Goal: Task Accomplishment & Management: Use online tool/utility

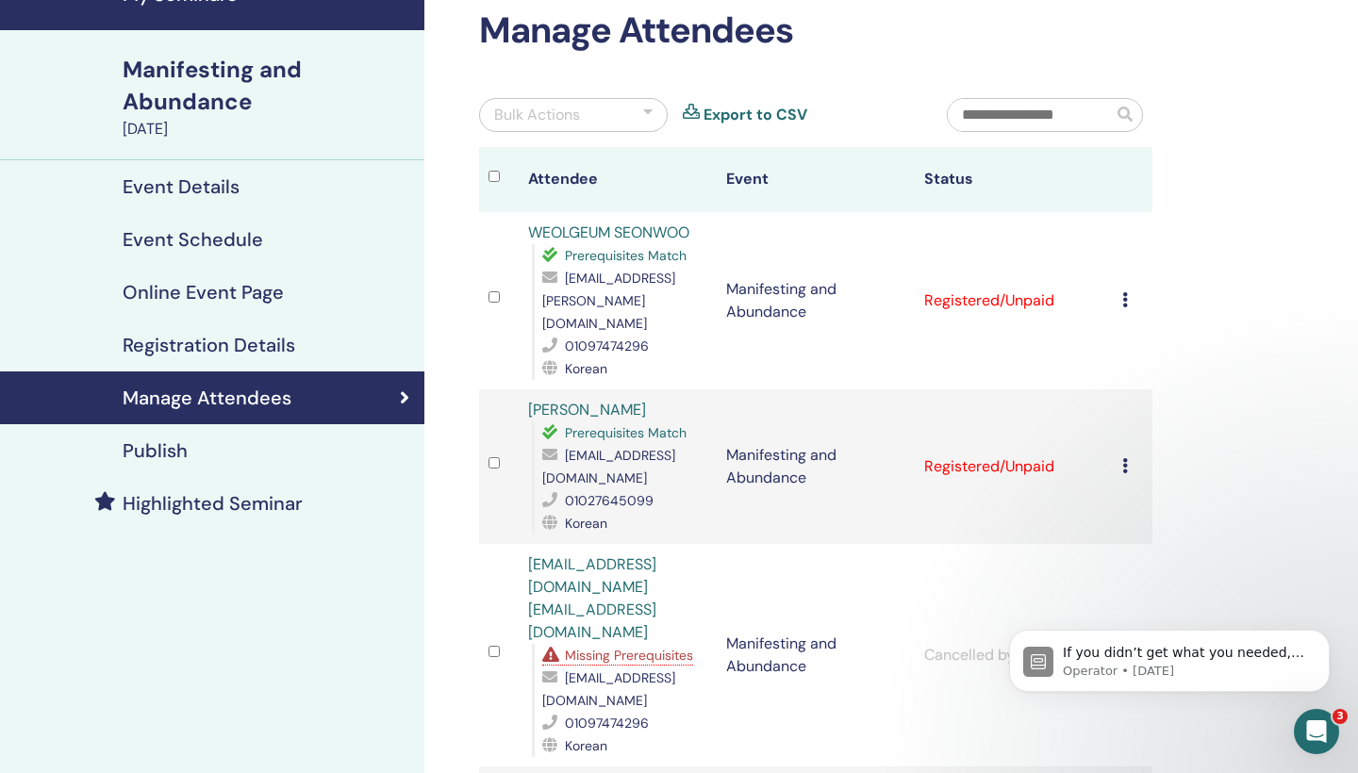
scroll to position [99, 0]
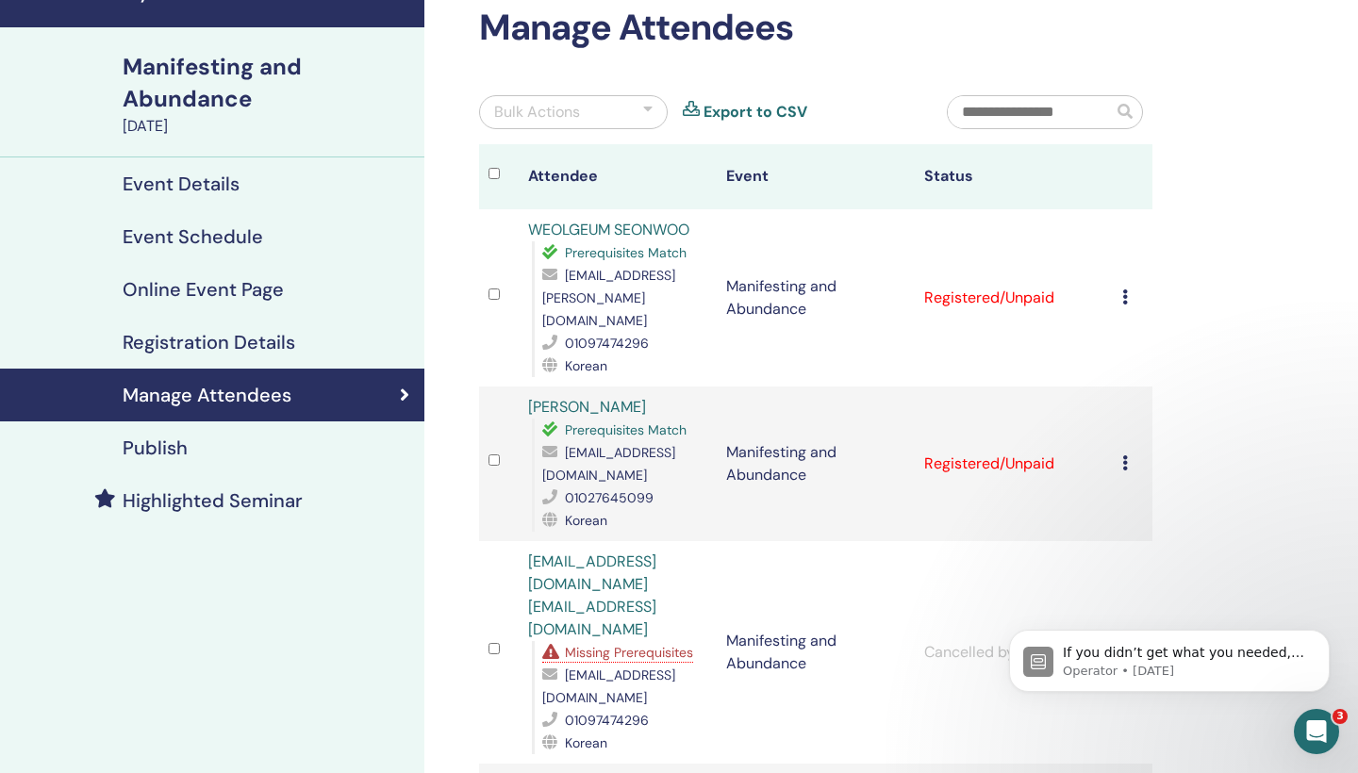
click at [646, 105] on div at bounding box center [647, 112] width 9 height 23
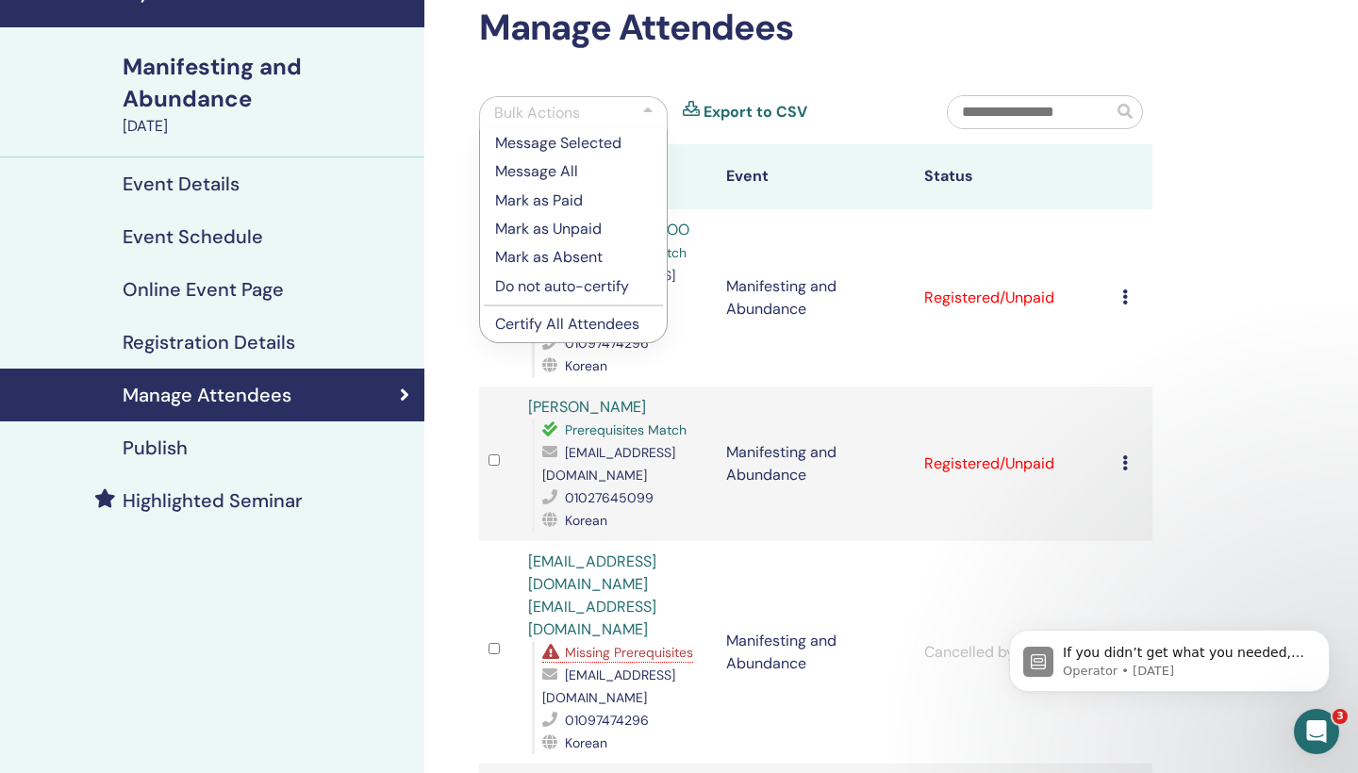
click at [567, 198] on p "Mark as Paid" at bounding box center [573, 201] width 157 height 23
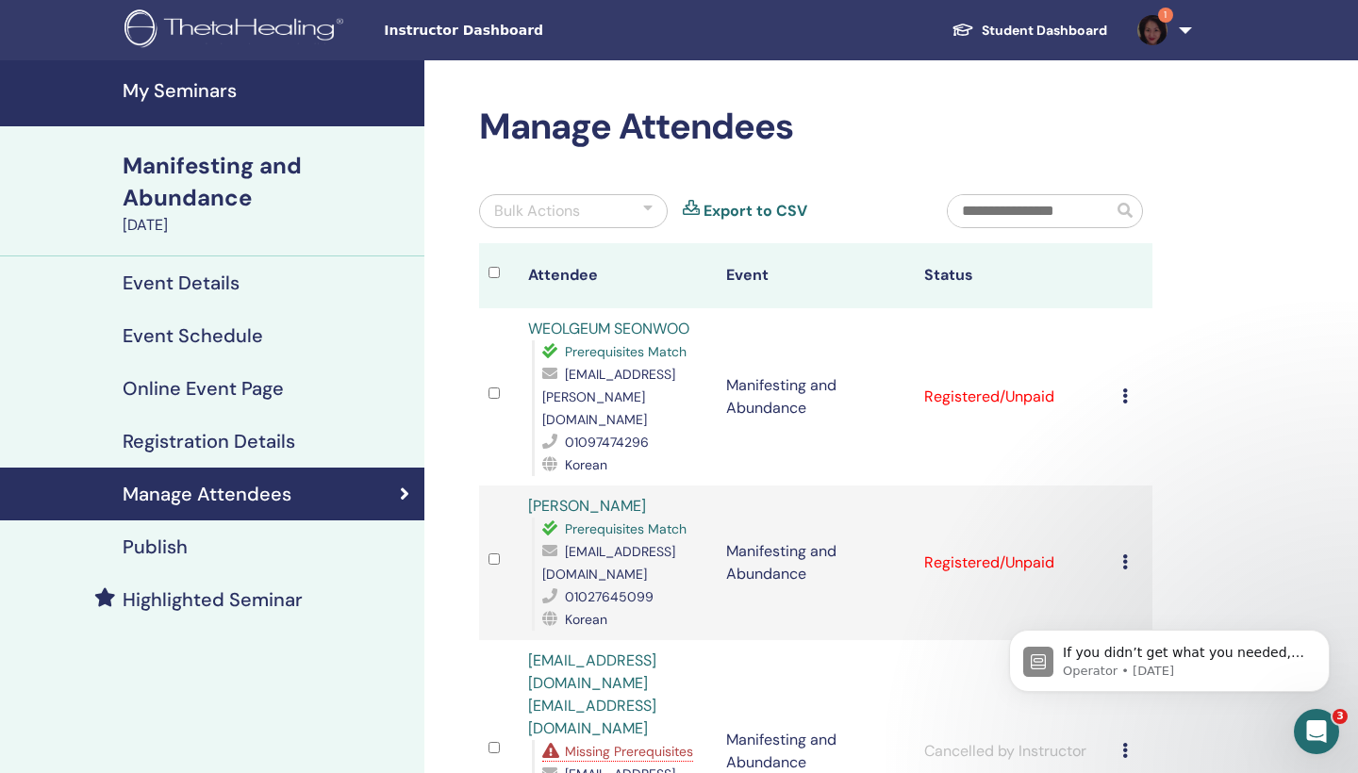
scroll to position [0, 0]
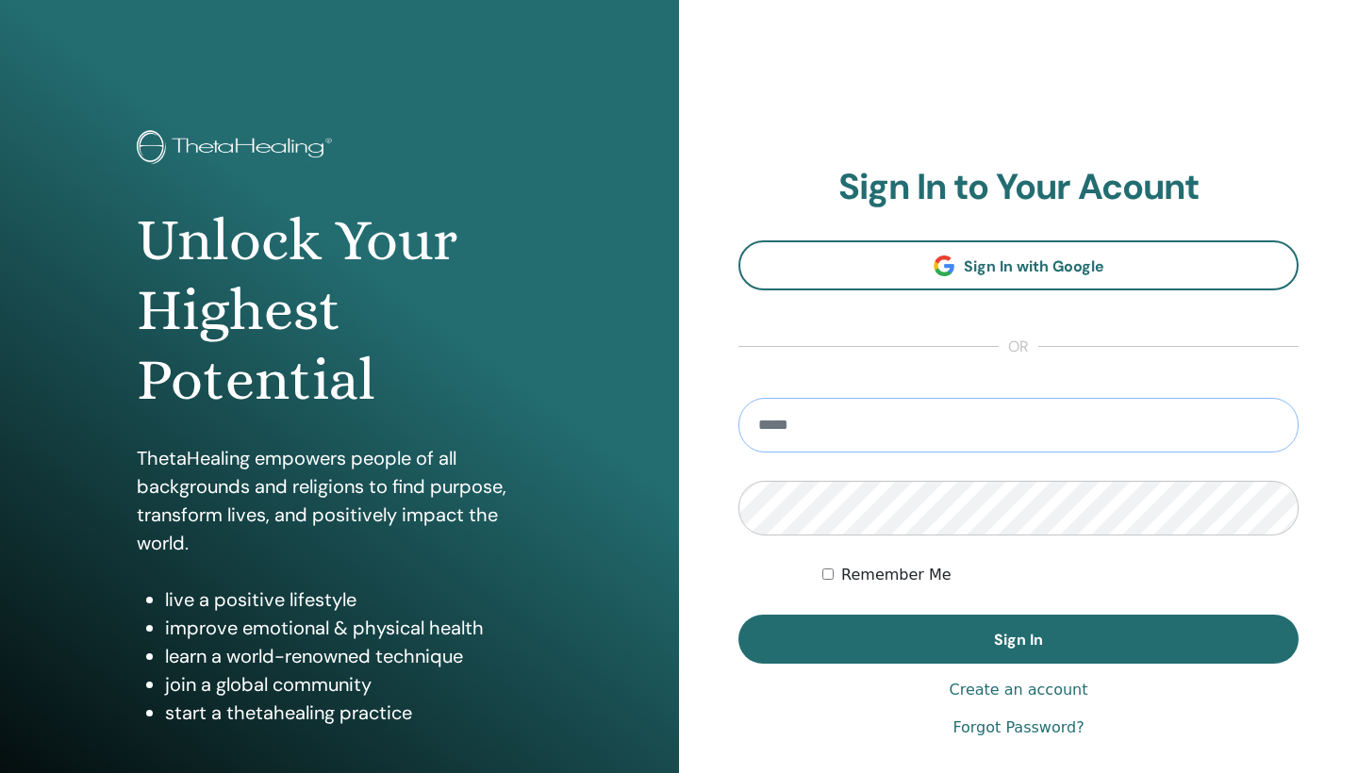
type input "**********"
click at [1019, 640] on button "Sign In" at bounding box center [1019, 639] width 560 height 49
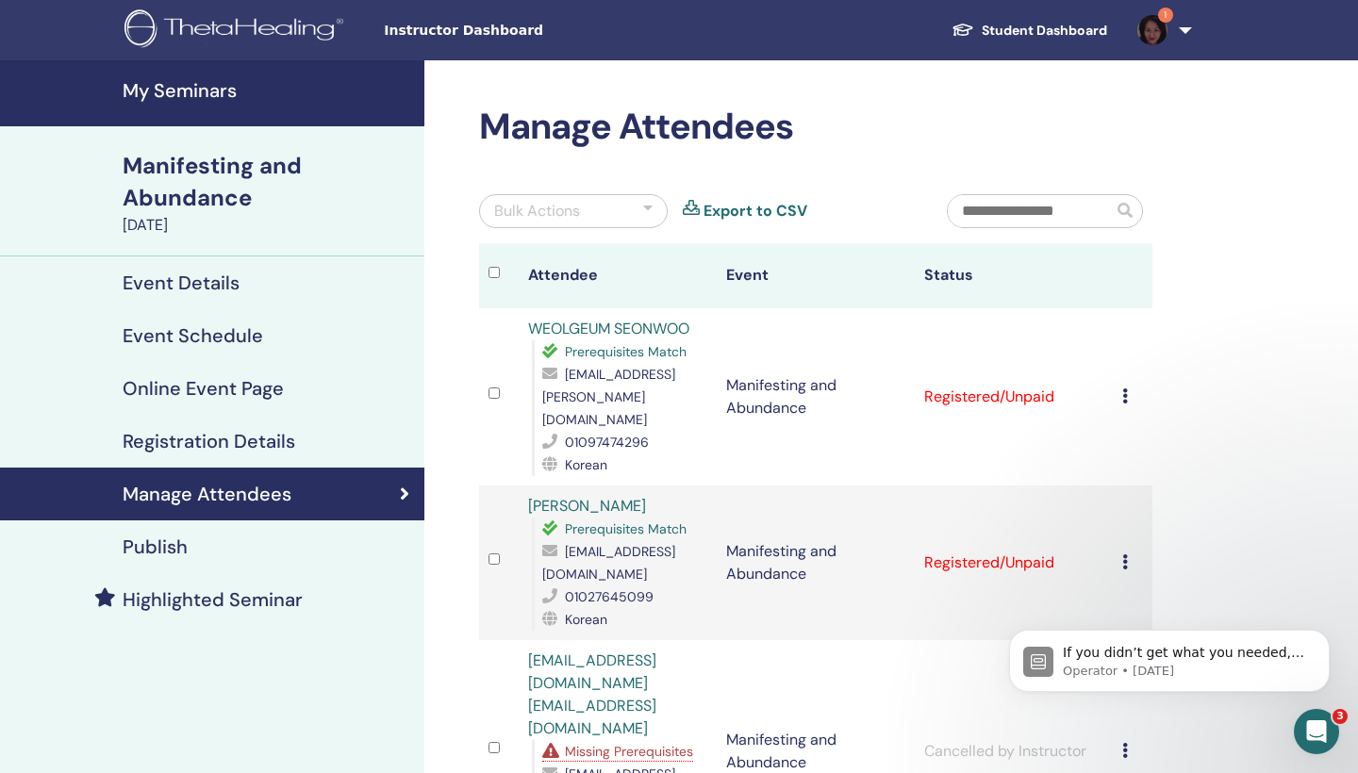
click at [649, 205] on div at bounding box center [647, 211] width 9 height 23
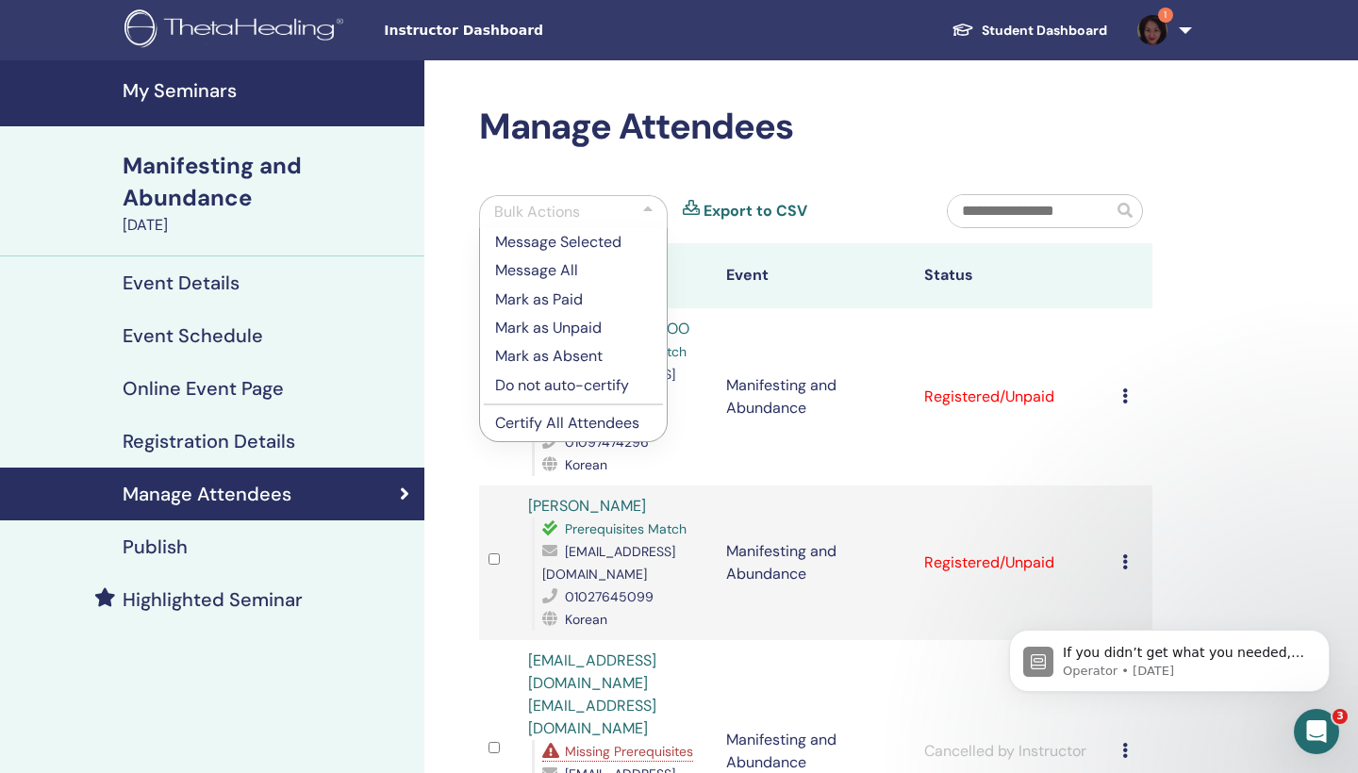
click at [567, 302] on p "Mark as Paid" at bounding box center [573, 300] width 157 height 23
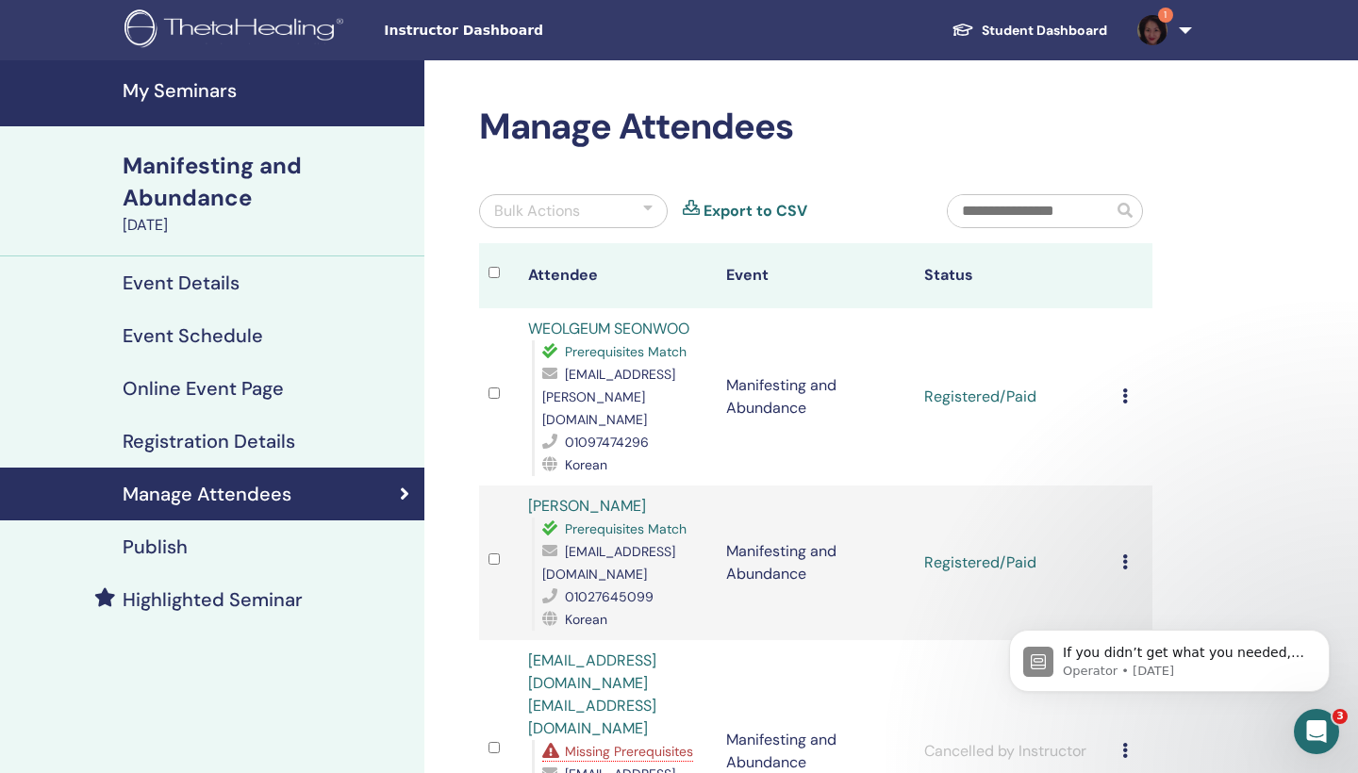
click at [648, 204] on div at bounding box center [647, 211] width 9 height 23
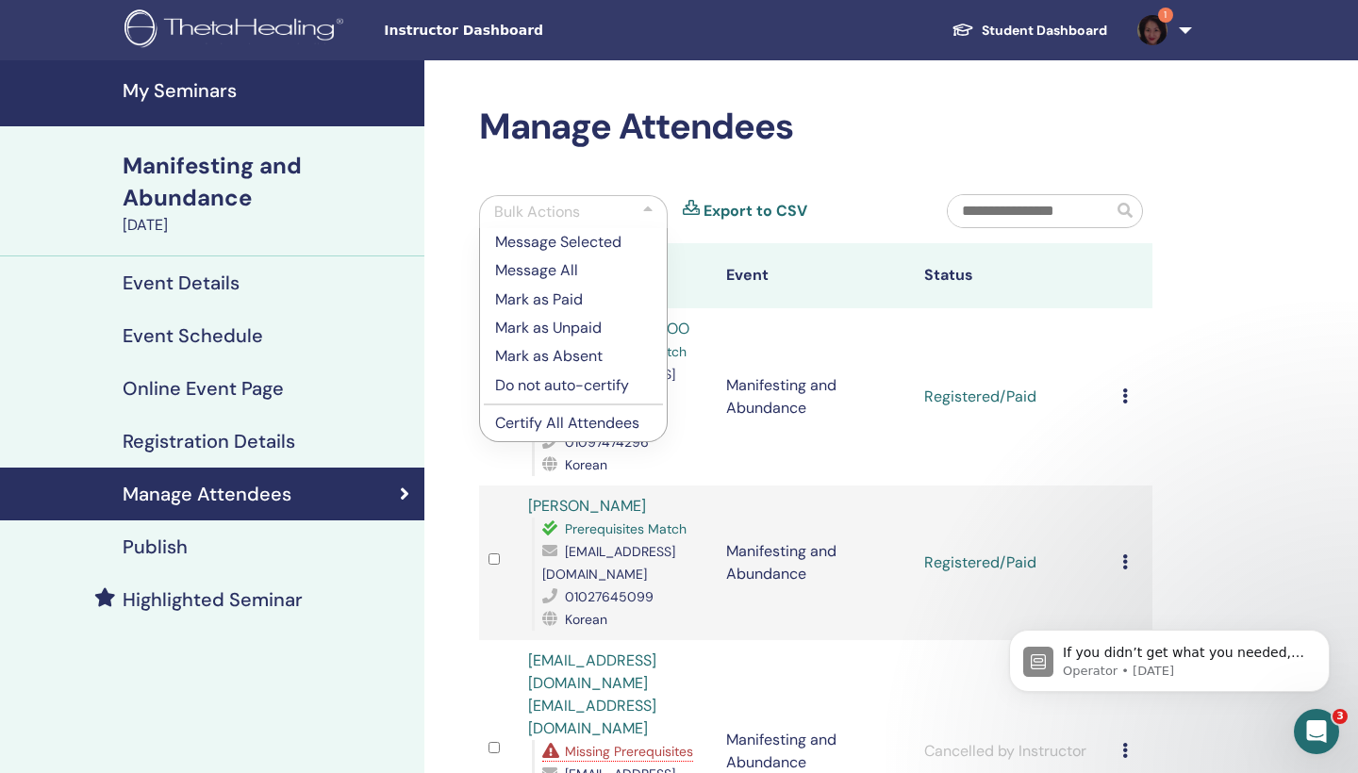
click at [581, 423] on p "Certify All Attendees" at bounding box center [573, 423] width 157 height 23
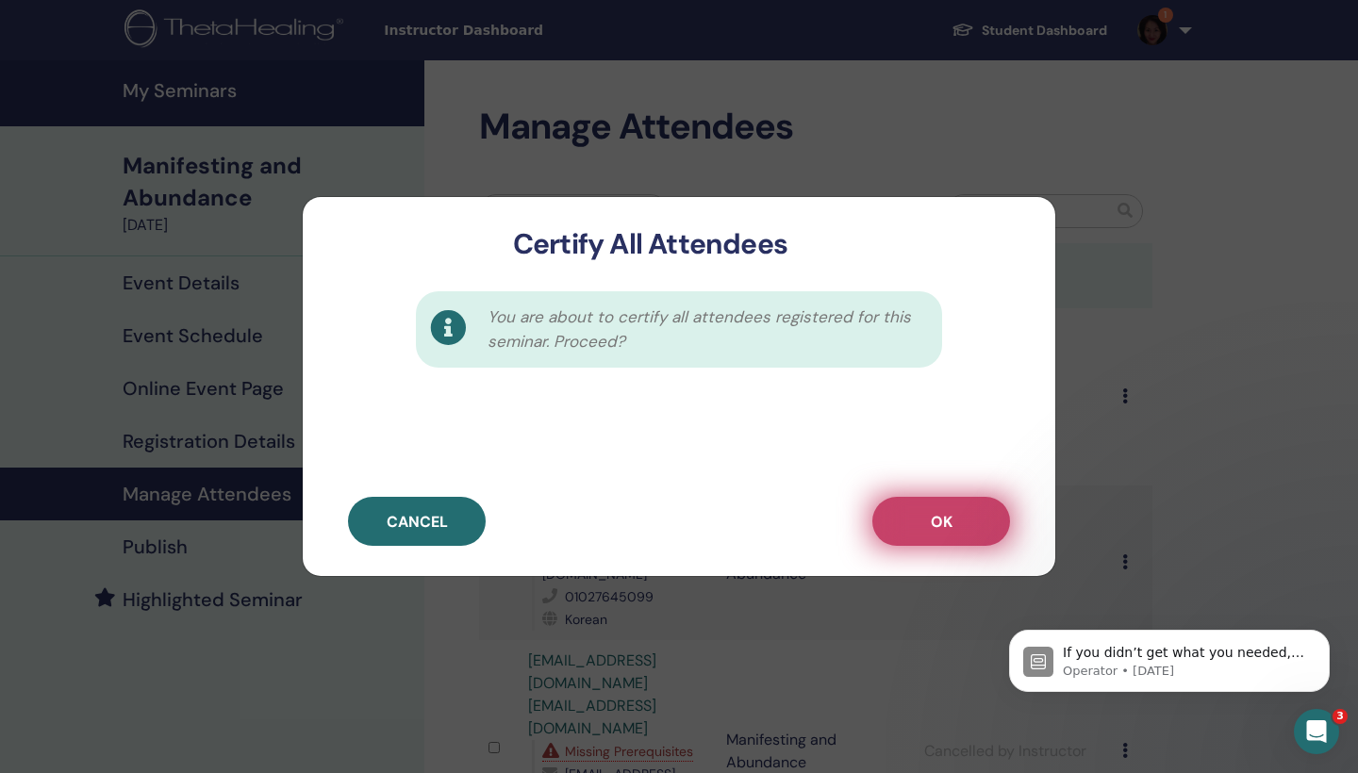
click at [935, 520] on span "OK" at bounding box center [942, 522] width 22 height 20
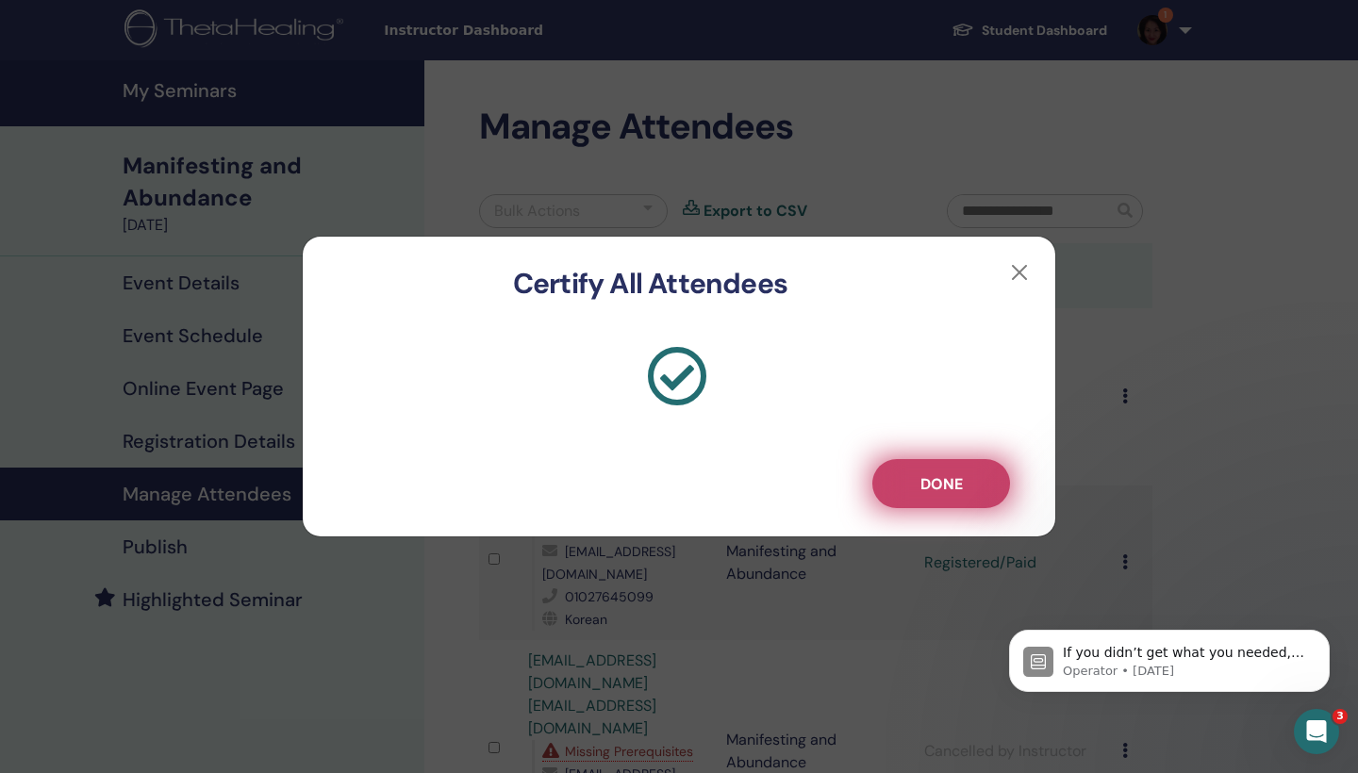
click at [936, 483] on span "Done" at bounding box center [942, 484] width 42 height 20
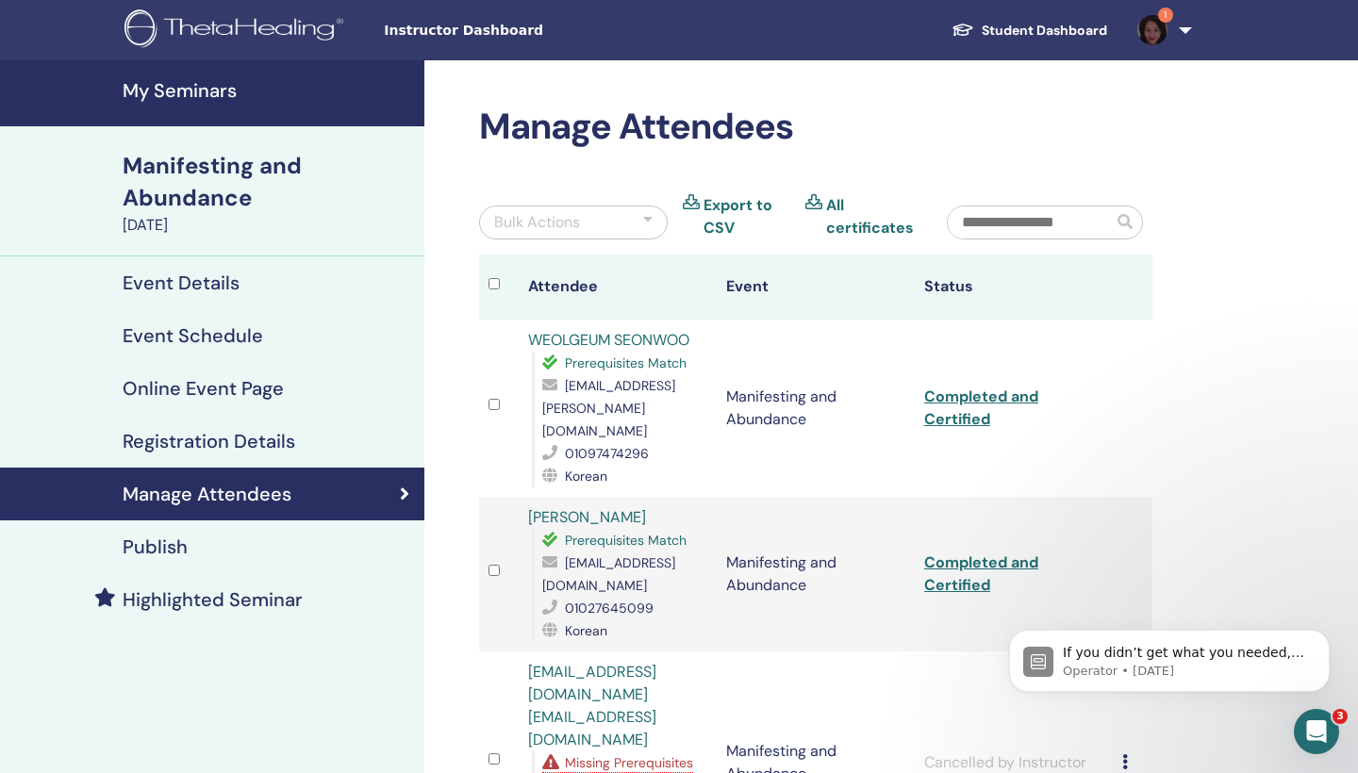
click at [839, 216] on link "All certificates" at bounding box center [872, 216] width 92 height 45
